Goal: Communication & Community: Ask a question

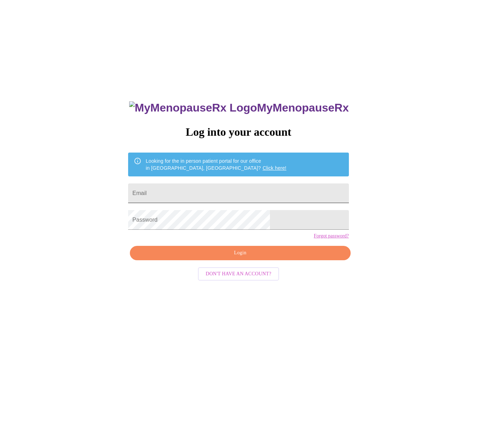
click at [215, 191] on input "Email" at bounding box center [238, 193] width 220 height 20
type input "[EMAIL_ADDRESS][DOMAIN_NAME]"
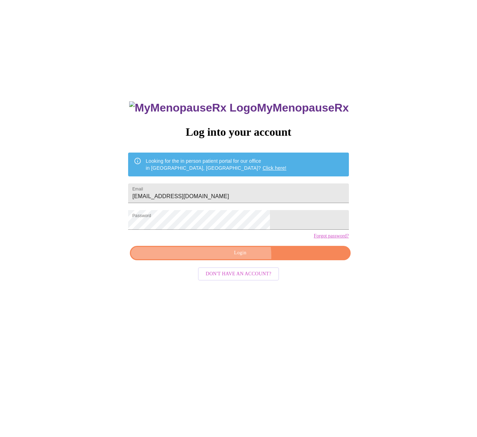
click at [237, 257] on span "Login" at bounding box center [240, 253] width 204 height 9
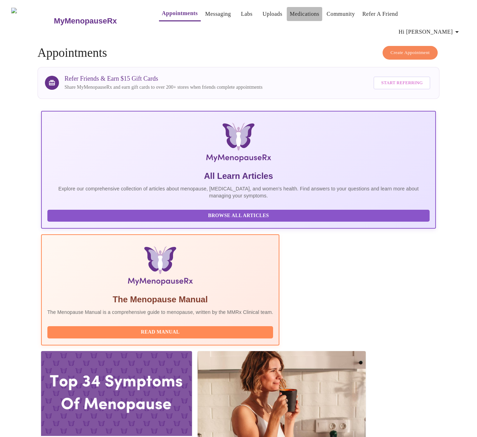
click at [289, 19] on link "Medications" at bounding box center [303, 14] width 29 height 10
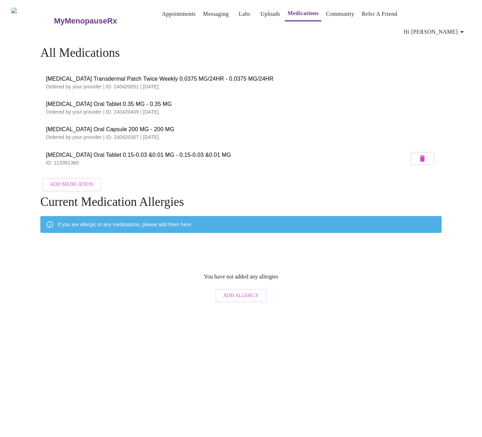
click at [203, 16] on link "Messaging" at bounding box center [216, 14] width 26 height 10
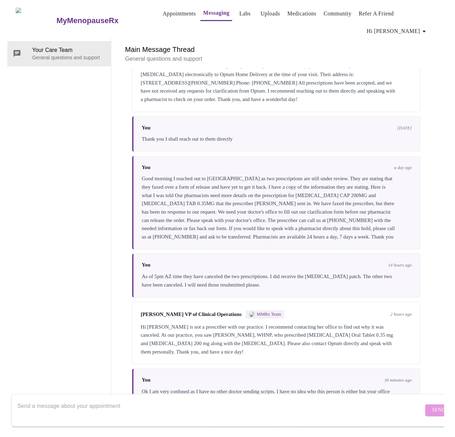
scroll to position [26, 0]
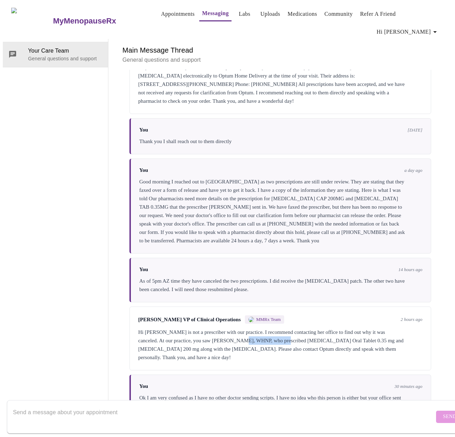
drag, startPoint x: 245, startPoint y: 308, endPoint x: 293, endPoint y: 307, distance: 48.1
click at [293, 328] on div "Hi Shannon, Laura Lonehill is not a prescriber with our practice. I recommend c…" at bounding box center [280, 345] width 284 height 34
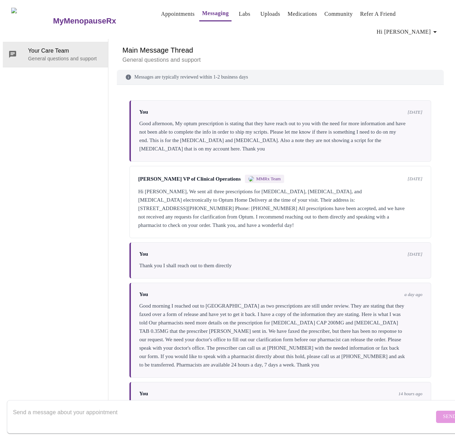
scroll to position [0, 0]
click at [161, 15] on link "Appointments" at bounding box center [178, 14] width 34 height 10
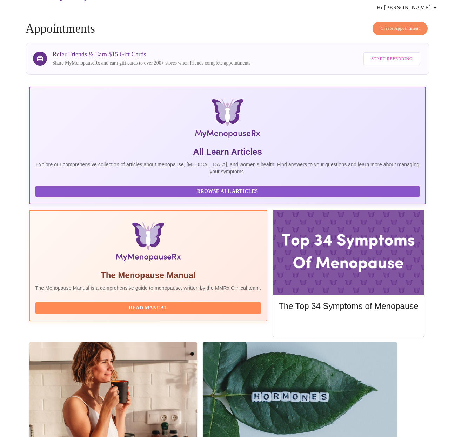
scroll to position [26, 0]
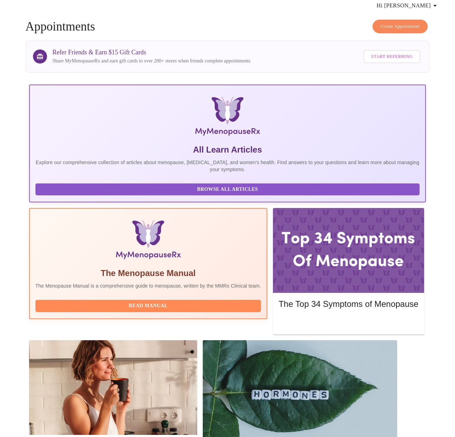
drag, startPoint x: 157, startPoint y: 259, endPoint x: 62, endPoint y: 257, distance: 94.4
drag, startPoint x: 114, startPoint y: 259, endPoint x: 162, endPoint y: 259, distance: 47.4
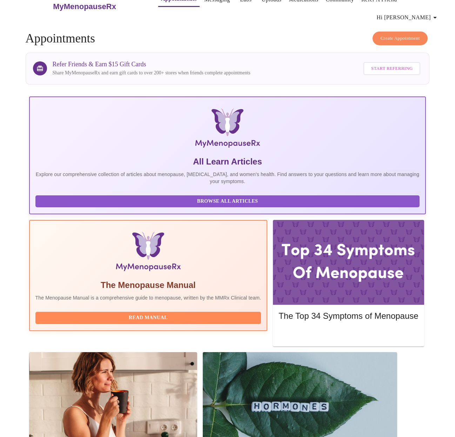
scroll to position [0, 0]
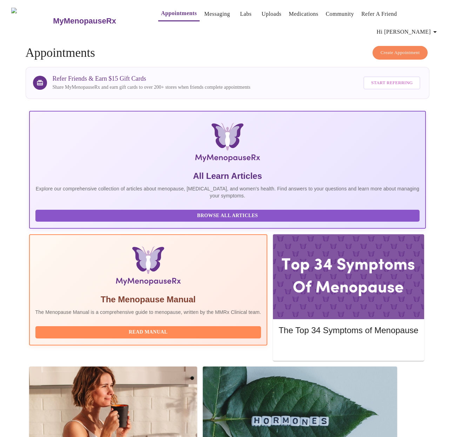
click at [86, 16] on h3 "MyMenopauseRx" at bounding box center [84, 20] width 63 height 9
click at [64, 16] on h3 "MyMenopauseRx" at bounding box center [84, 20] width 63 height 9
click at [437, 28] on icon "button" at bounding box center [435, 32] width 8 height 8
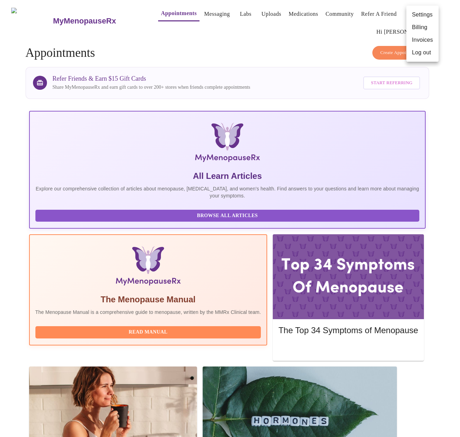
click at [324, 36] on div at bounding box center [230, 218] width 460 height 437
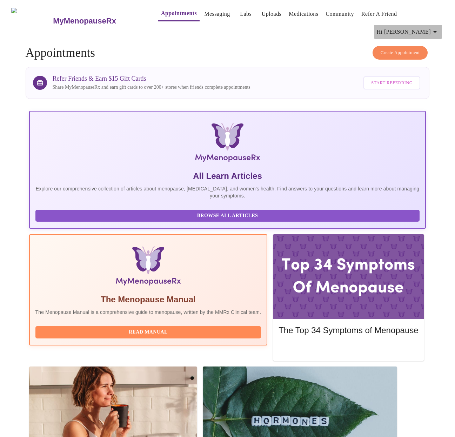
click at [439, 28] on icon "button" at bounding box center [435, 32] width 8 height 8
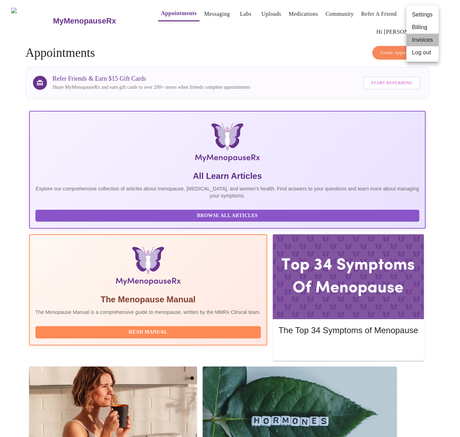
click at [429, 40] on li "Invoices" at bounding box center [423, 40] width 32 height 13
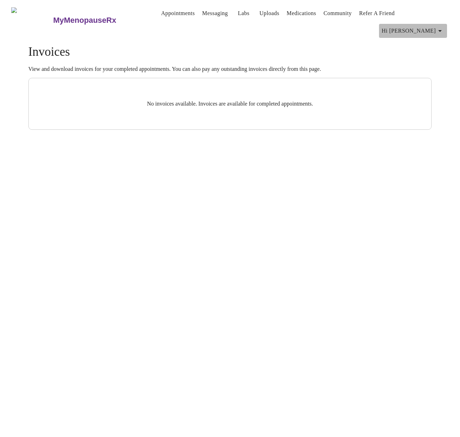
click at [444, 27] on icon "button" at bounding box center [440, 31] width 8 height 8
click at [434, 28] on li "Billing" at bounding box center [428, 27] width 32 height 13
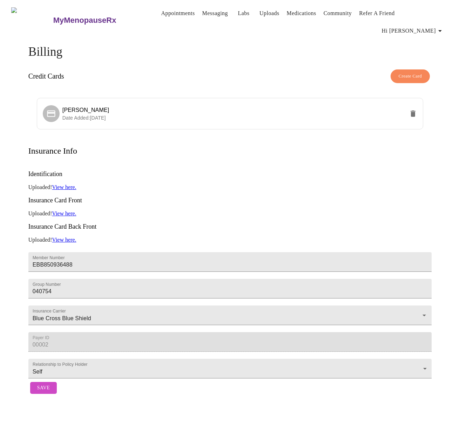
click at [442, 30] on icon "button" at bounding box center [440, 31] width 4 height 2
click at [306, 57] on div at bounding box center [230, 218] width 460 height 437
click at [202, 12] on link "Messaging" at bounding box center [215, 13] width 26 height 10
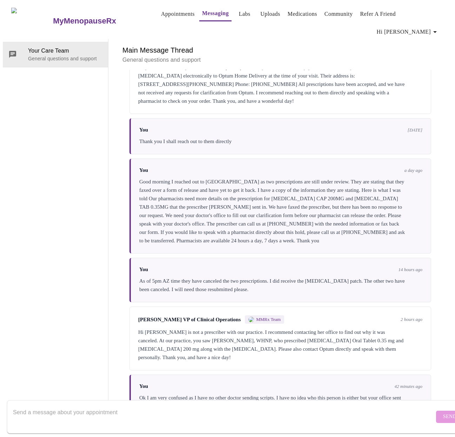
click at [288, 16] on link "Medications" at bounding box center [302, 14] width 29 height 10
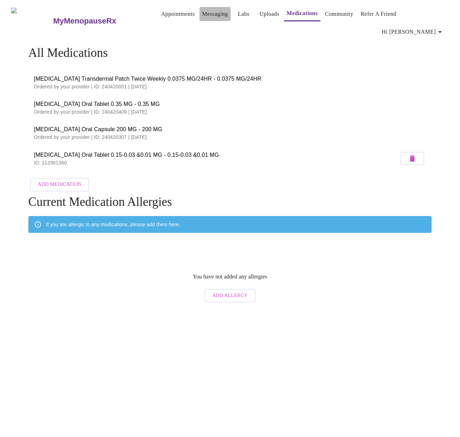
click at [205, 15] on link "Messaging" at bounding box center [215, 14] width 26 height 10
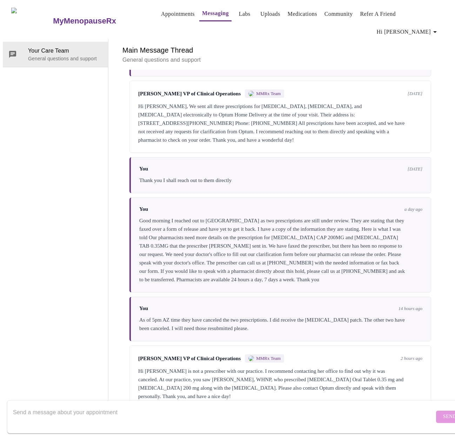
scroll to position [146, 0]
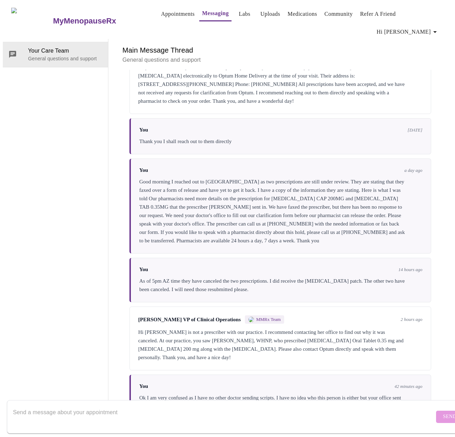
drag, startPoint x: 218, startPoint y: 291, endPoint x: 258, endPoint y: 314, distance: 45.9
click at [258, 328] on div "Hi Shannon, Laura Lonehill is not a prescriber with our practice. I recommend c…" at bounding box center [280, 345] width 284 height 34
drag, startPoint x: 214, startPoint y: 312, endPoint x: 130, endPoint y: 289, distance: 86.5
click at [130, 307] on div "Michelle Corcoran VP of Clinical Operations MMRx Team 2 hours ago Hi Shannon, L…" at bounding box center [280, 339] width 302 height 64
click at [172, 328] on div "Hi Shannon, Laura Lonehill is not a prescriber with our practice. I recommend c…" at bounding box center [280, 345] width 284 height 34
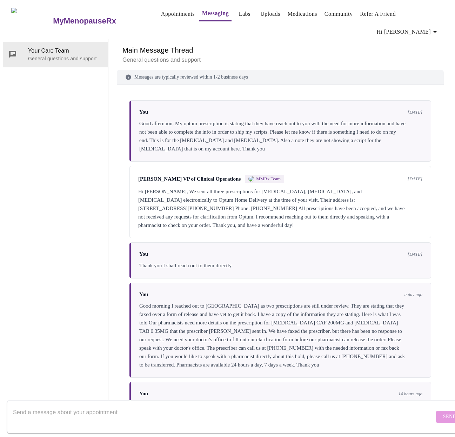
scroll to position [0, 0]
click at [415, 27] on span "Hi [PERSON_NAME]" at bounding box center [408, 32] width 62 height 10
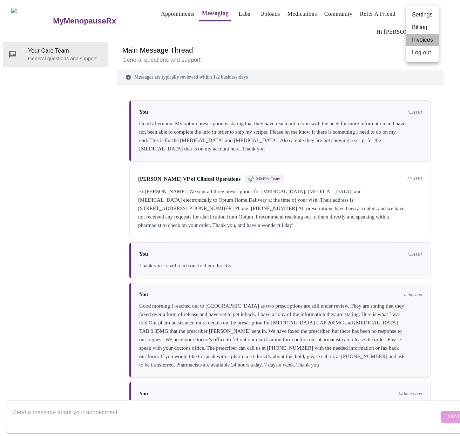
click at [423, 40] on li "Invoices" at bounding box center [423, 40] width 32 height 13
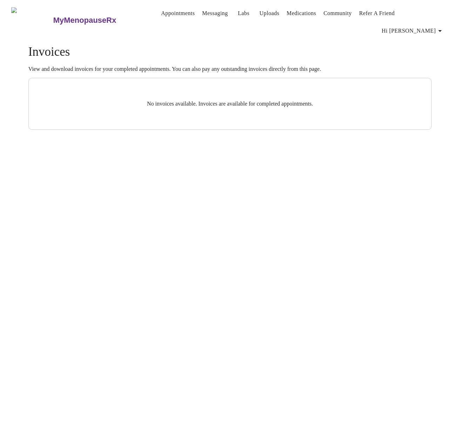
click at [426, 26] on span "Hi [PERSON_NAME]" at bounding box center [413, 31] width 62 height 10
click at [423, 29] on li "Billing" at bounding box center [428, 27] width 32 height 13
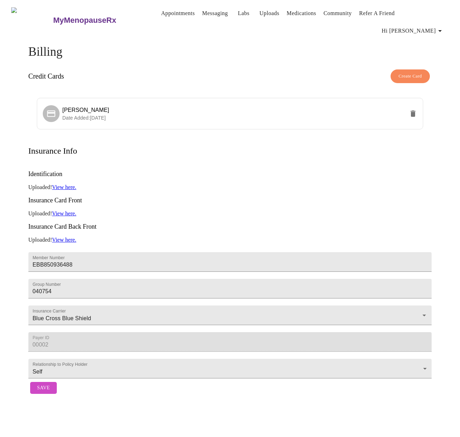
click at [443, 27] on icon "button" at bounding box center [440, 31] width 8 height 8
click at [432, 15] on li "Settings" at bounding box center [428, 15] width 32 height 13
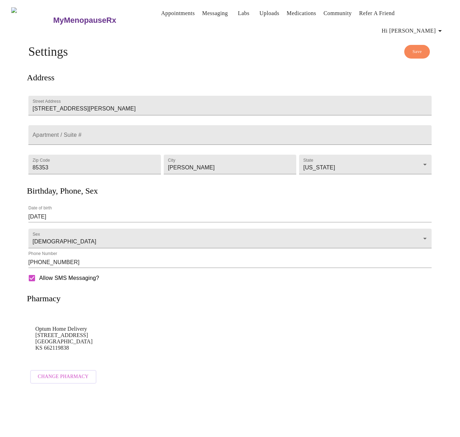
click at [78, 16] on h3 "MyMenopauseRx" at bounding box center [84, 20] width 63 height 9
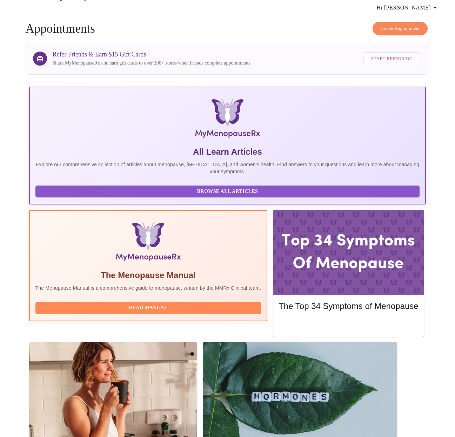
scroll to position [26, 0]
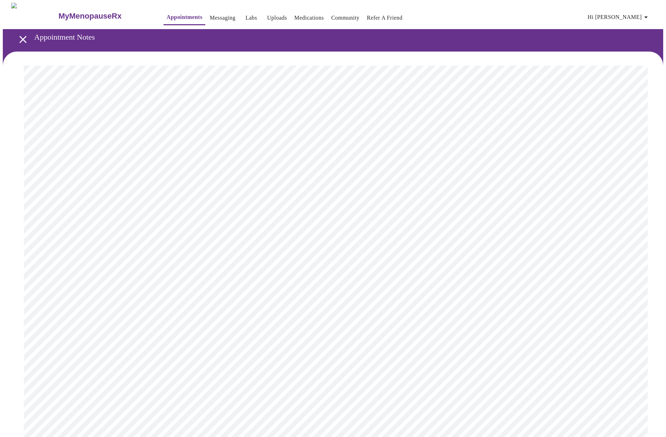
click at [21, 36] on icon "open drawer" at bounding box center [23, 39] width 12 height 12
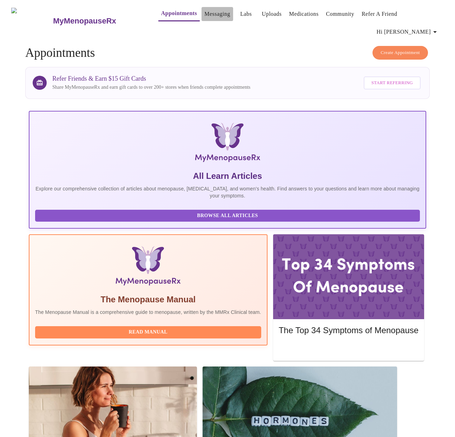
click at [204, 15] on link "Messaging" at bounding box center [217, 14] width 26 height 10
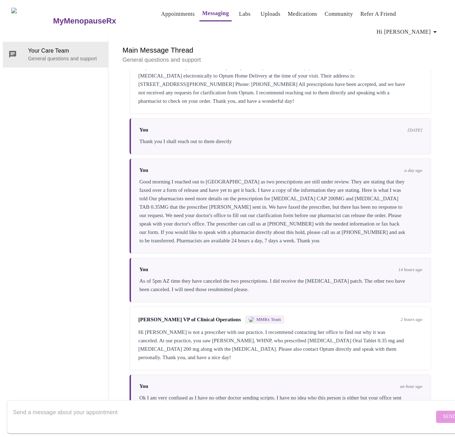
scroll to position [146, 0]
click at [250, 407] on textarea "Send a message about your appointment" at bounding box center [223, 416] width 421 height 22
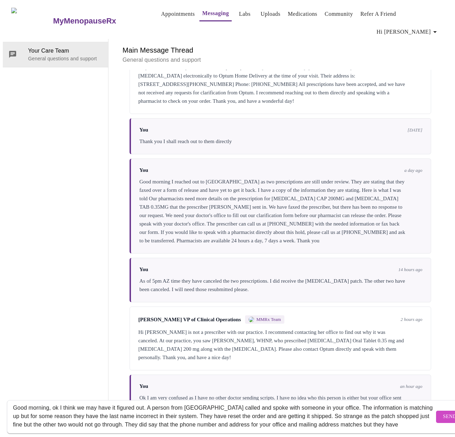
scroll to position [13, 0]
type textarea "Good morning, ok I think we may have it figured out. A person from Optum called…"
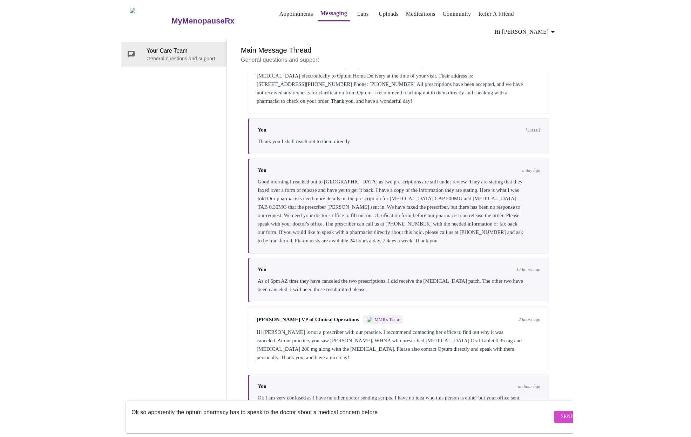
scroll to position [0, 0]
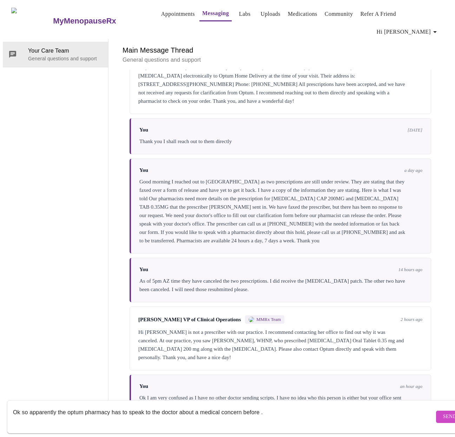
type textarea "Ok so apparently the optum pharmacy has to speak to the doctor about a medical …"
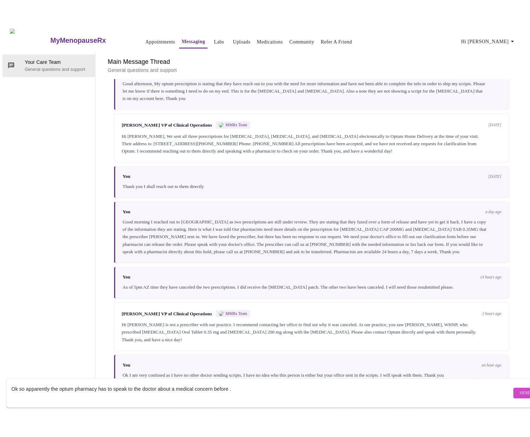
scroll to position [79, 0]
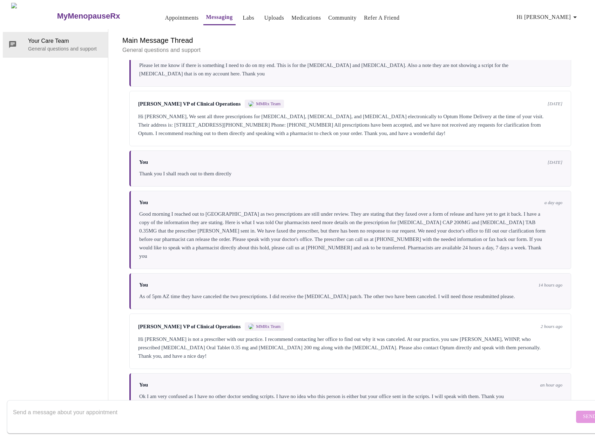
click at [165, 13] on link "Appointments" at bounding box center [182, 18] width 34 height 10
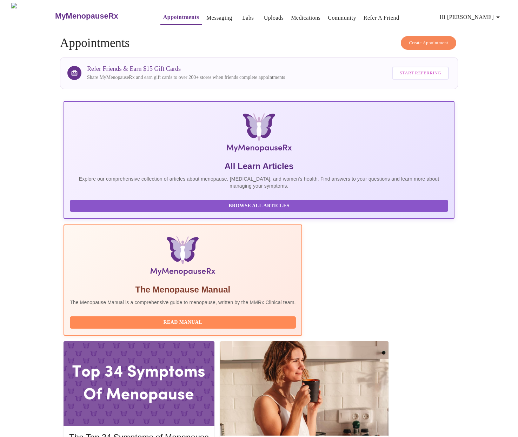
click at [291, 15] on link "Medications" at bounding box center [305, 18] width 29 height 10
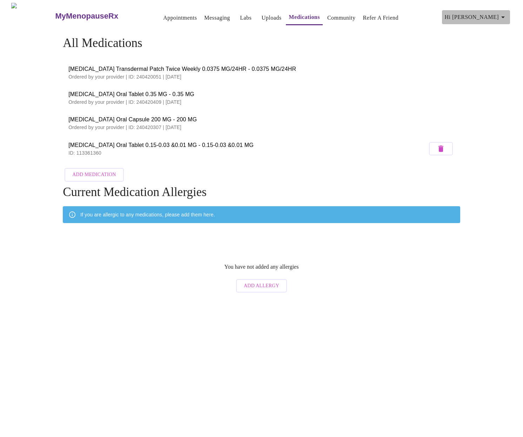
click at [507, 15] on icon "button" at bounding box center [503, 17] width 8 height 8
click at [496, 40] on li "Invoices" at bounding box center [491, 40] width 32 height 13
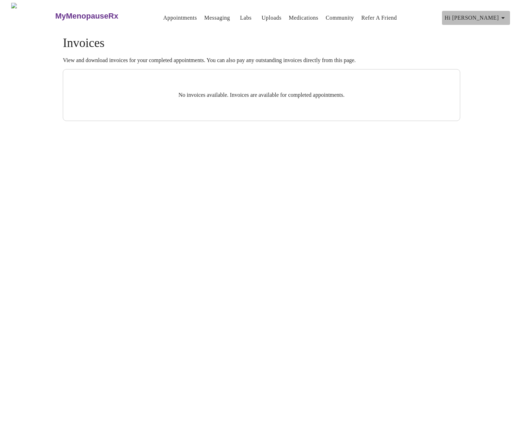
click at [505, 14] on icon "button" at bounding box center [503, 18] width 8 height 8
click at [487, 25] on li "Billing" at bounding box center [491, 27] width 32 height 13
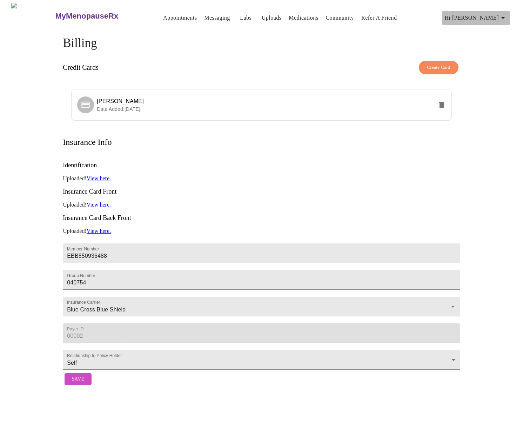
click at [505, 16] on icon "button" at bounding box center [503, 18] width 8 height 8
click at [167, 15] on div at bounding box center [261, 218] width 523 height 437
click at [168, 16] on link "Appointments" at bounding box center [180, 18] width 34 height 10
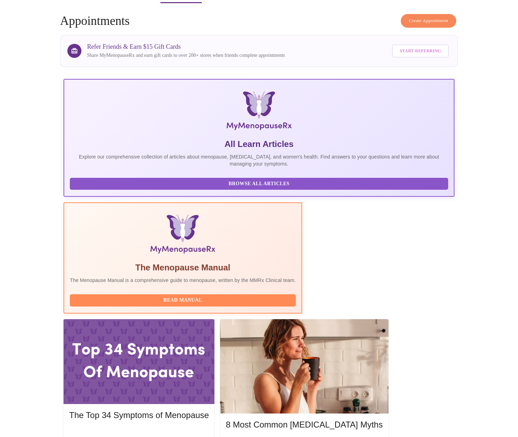
scroll to position [26, 0]
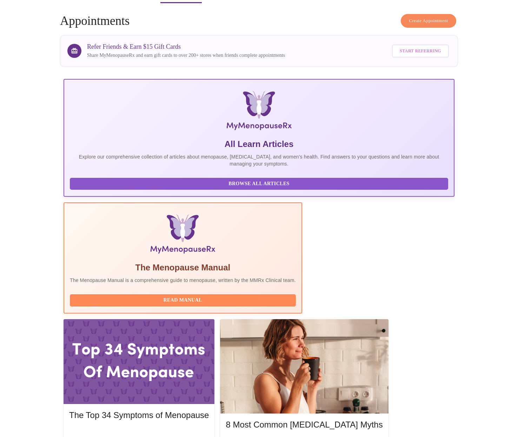
scroll to position [26, 0]
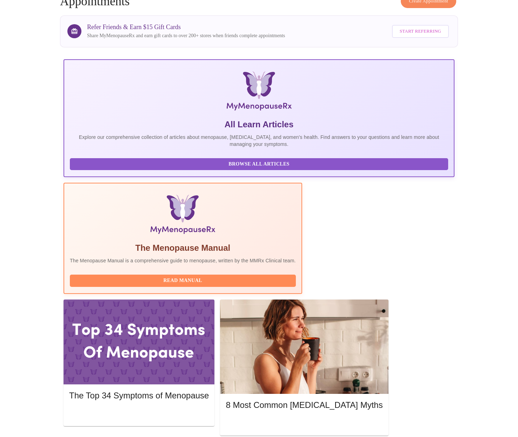
scroll to position [0, 0]
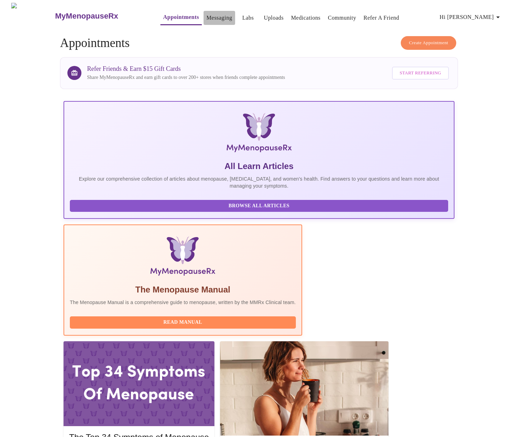
click at [213, 15] on link "Messaging" at bounding box center [219, 18] width 26 height 10
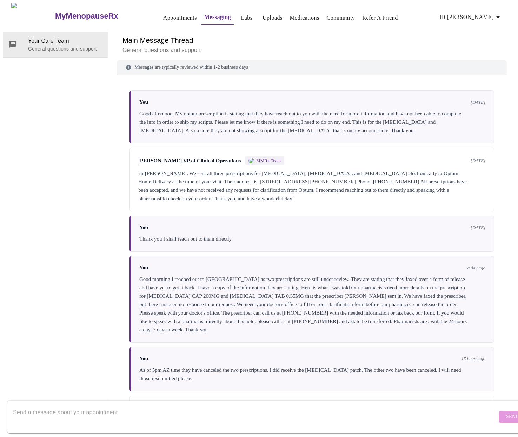
scroll to position [104, 0]
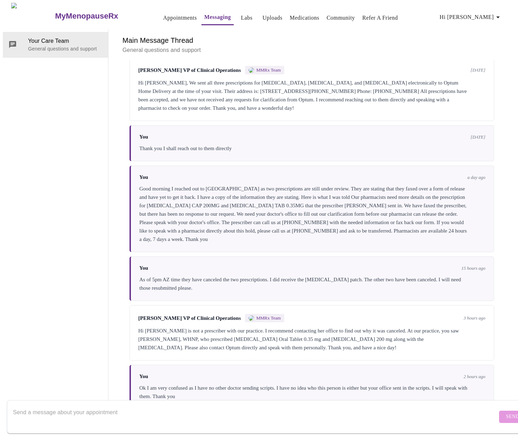
click at [138, 410] on textarea "Send a message about your appointment" at bounding box center [255, 416] width 484 height 22
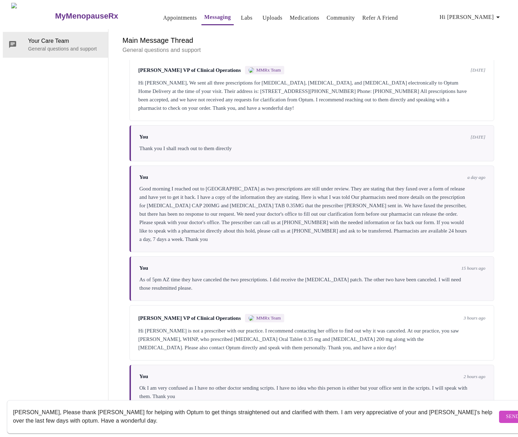
type textarea "Michelle, Please thank Jesse for helping with Optum to get things straightened …"
click at [506, 413] on span "Send" at bounding box center [512, 417] width 13 height 9
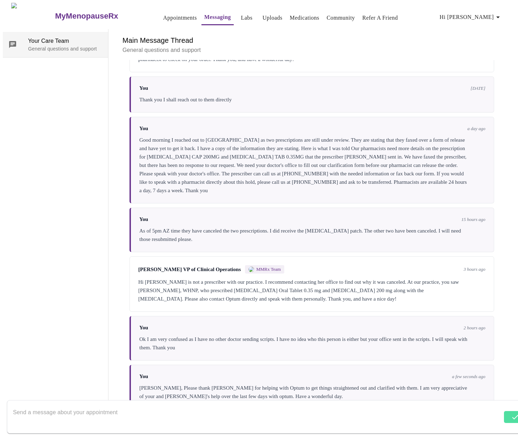
scroll to position [154, 0]
